Goal: Navigation & Orientation: Find specific page/section

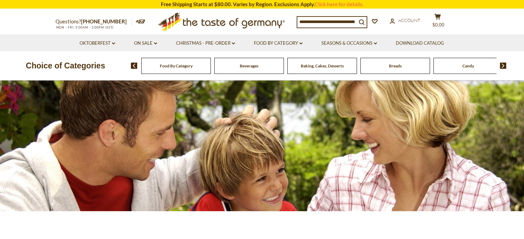
click at [250, 68] on span "Beverages" at bounding box center [249, 65] width 19 height 5
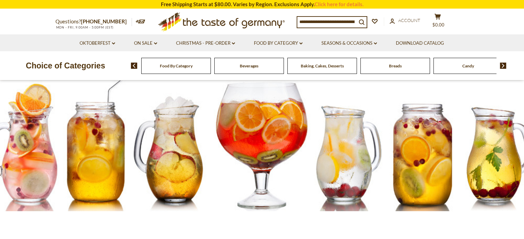
click at [187, 73] on div "Food By Category" at bounding box center [176, 66] width 70 height 16
click at [187, 70] on div "Food By Category" at bounding box center [176, 66] width 70 height 16
